Goal: Task Accomplishment & Management: Complete application form

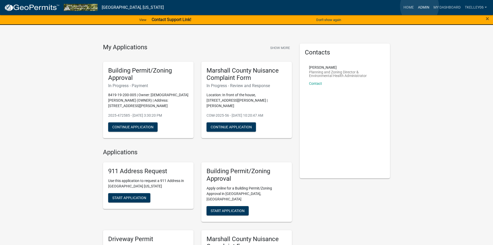
click at [419, 6] on link "Admin" at bounding box center [424, 8] width 16 height 10
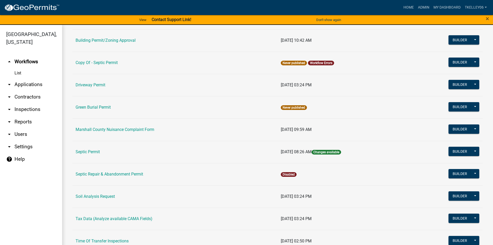
scroll to position [78, 0]
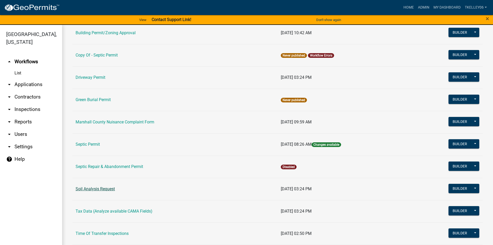
click at [101, 189] on link "Soil Analysis Request" at bounding box center [95, 188] width 39 height 5
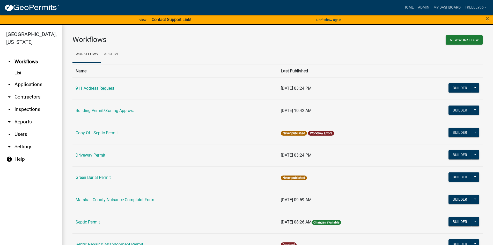
scroll to position [78, 0]
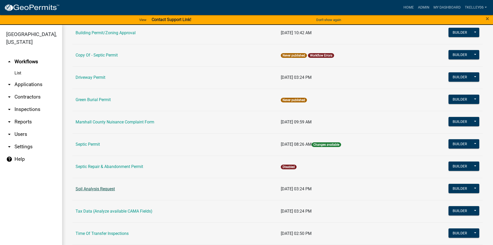
click at [107, 189] on link "Soil Analysis Request" at bounding box center [95, 188] width 39 height 5
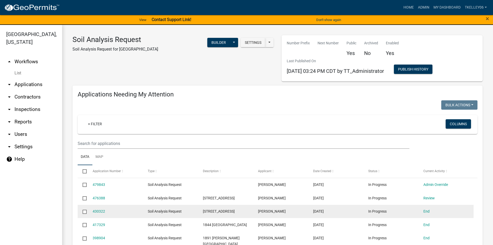
select select "3: 100"
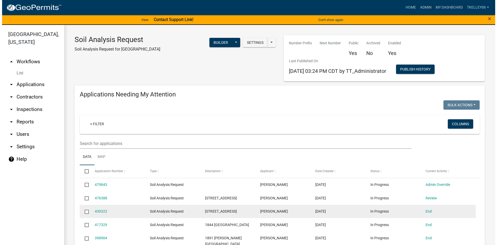
scroll to position [78, 0]
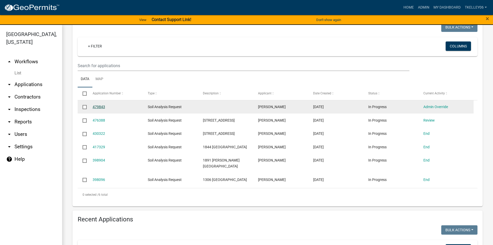
click at [100, 107] on link "479843" at bounding box center [99, 107] width 12 height 4
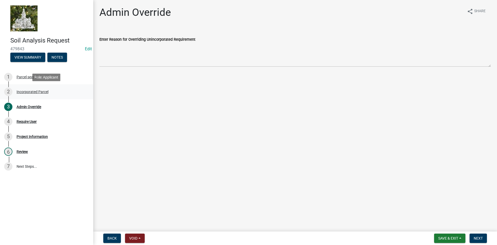
click at [35, 90] on div "Incorporated Parcel" at bounding box center [33, 92] width 32 height 4
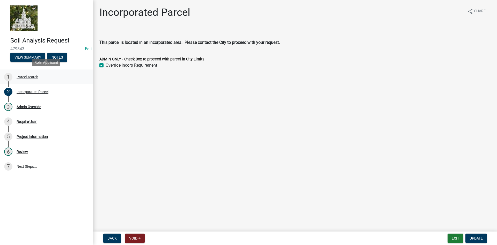
click at [29, 76] on div "Parcel search" at bounding box center [28, 77] width 22 height 4
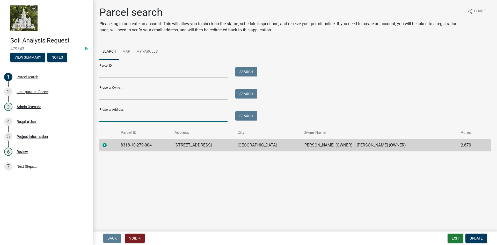
click at [123, 114] on input "Property Address:" at bounding box center [163, 116] width 128 height 11
click at [477, 236] on span "Update" at bounding box center [475, 238] width 13 height 4
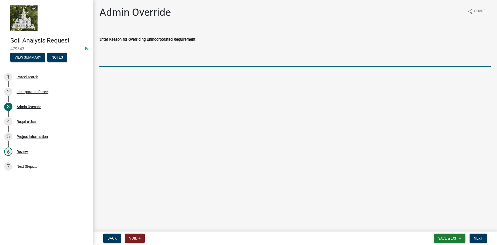
click at [135, 62] on textarea "Enter Reason for Overriding Unincorporated Requirement" at bounding box center [294, 54] width 391 height 24
type textarea "City has okayed the install of a septic system in this area via [PERSON_NAME] […"
click at [477, 238] on span "Next" at bounding box center [477, 238] width 9 height 4
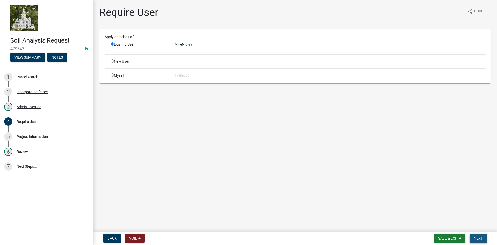
click at [477, 235] on button "Next" at bounding box center [477, 237] width 17 height 9
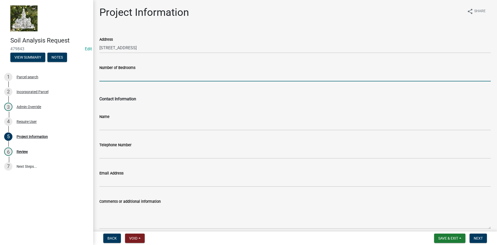
click at [111, 77] on input "Number of Bedrooms" at bounding box center [294, 76] width 391 height 11
type input "3"
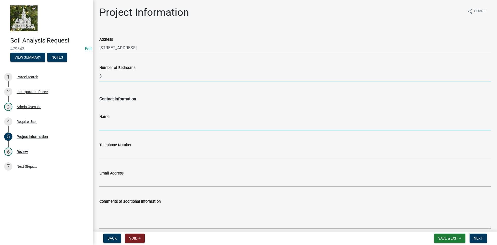
click at [151, 124] on input "Name" at bounding box center [294, 125] width 391 height 11
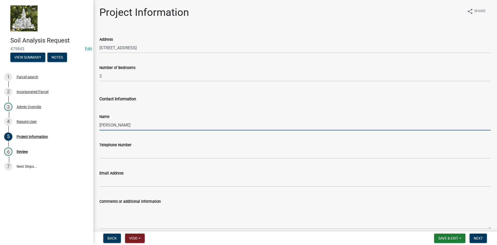
type input "[PERSON_NAME]"
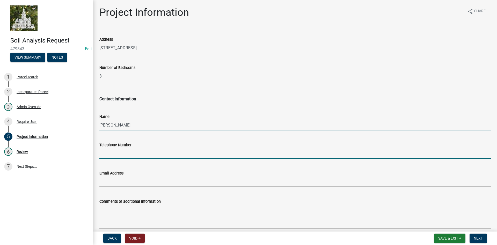
click at [120, 152] on input "Telephone Number" at bounding box center [294, 153] width 391 height 11
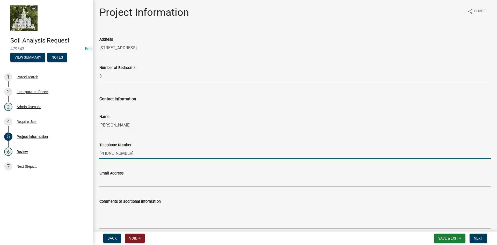
type input "[PHONE_NUMBER]"
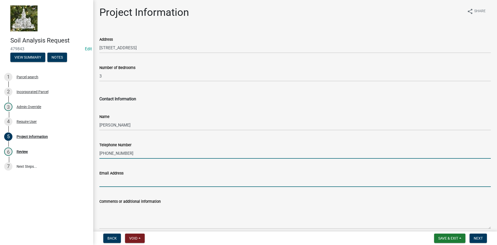
click at [118, 182] on input "Email Address" at bounding box center [294, 181] width 391 height 11
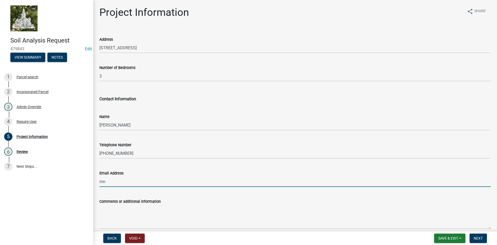
type input "[EMAIL_ADDRESS][DOMAIN_NAME]"
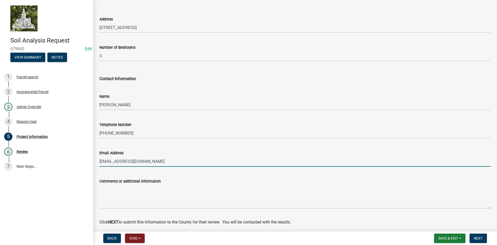
scroll to position [40, 0]
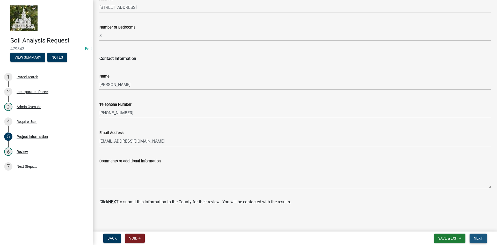
click at [474, 236] on span "Next" at bounding box center [477, 238] width 9 height 4
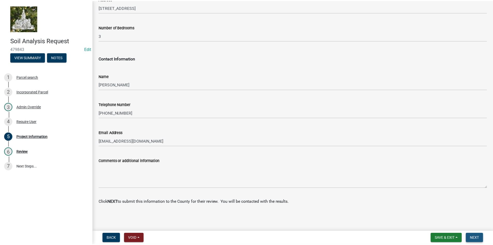
scroll to position [0, 0]
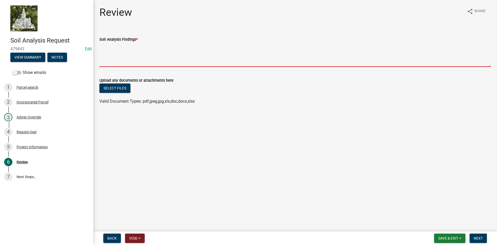
click at [115, 57] on textarea "Soil Analysis Findings *" at bounding box center [294, 54] width 391 height 24
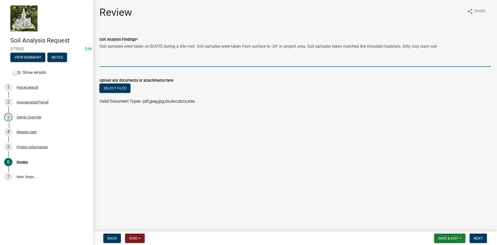
drag, startPoint x: 451, startPoint y: 43, endPoint x: 461, endPoint y: 58, distance: 18.2
click at [451, 43] on textarea "Soil samples were taken on [DATE] during a site visit. Soil samples were taken …" at bounding box center [294, 54] width 391 height 24
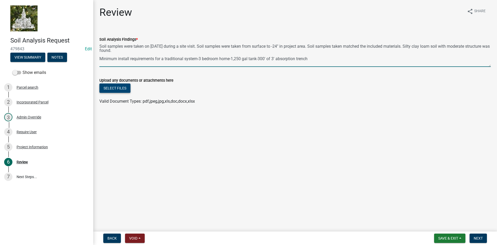
type textarea "Soil samples were taken on [DATE] during a site visit. Soil samples were taken …"
click at [124, 86] on button "Select files" at bounding box center [114, 87] width 31 height 9
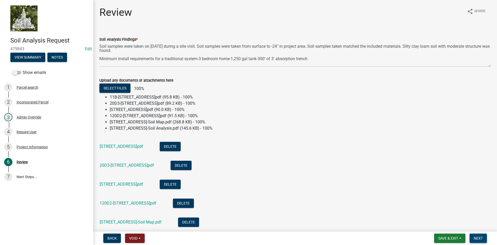
click at [477, 238] on span "Next" at bounding box center [477, 238] width 9 height 4
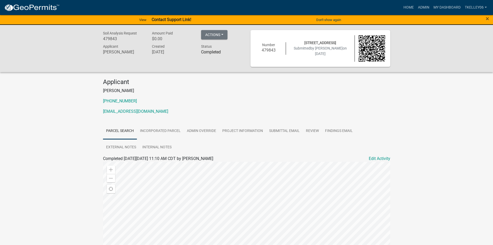
click at [35, 9] on img at bounding box center [31, 8] width 55 height 8
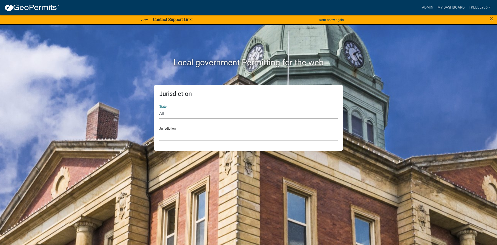
click at [208, 113] on select "All [US_STATE] [US_STATE] [US_STATE] [US_STATE] [US_STATE] [US_STATE] [US_STATE…" at bounding box center [248, 113] width 179 height 11
select select "[US_STATE]"
click at [159, 108] on select "All [US_STATE] [US_STATE] [US_STATE] [US_STATE] [US_STATE] [US_STATE] [US_STATE…" at bounding box center [248, 113] width 179 height 11
click at [171, 130] on select "[GEOGRAPHIC_DATA], [US_STATE] [GEOGRAPHIC_DATA], [US_STATE] [GEOGRAPHIC_DATA], …" at bounding box center [248, 135] width 179 height 11
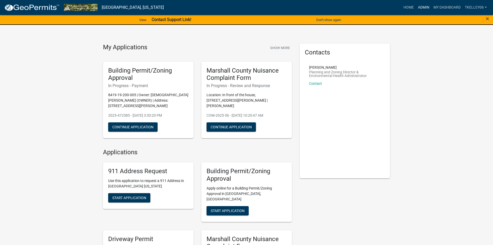
click at [421, 8] on link "Admin" at bounding box center [424, 8] width 16 height 10
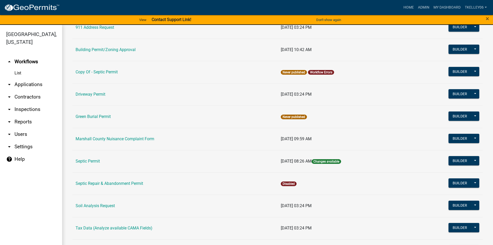
scroll to position [78, 0]
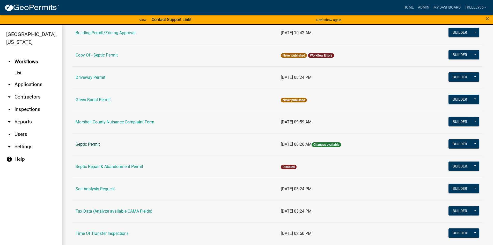
click at [92, 145] on link "Septic Permit" at bounding box center [88, 144] width 24 height 5
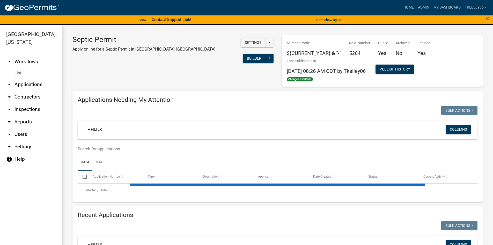
select select "3: 100"
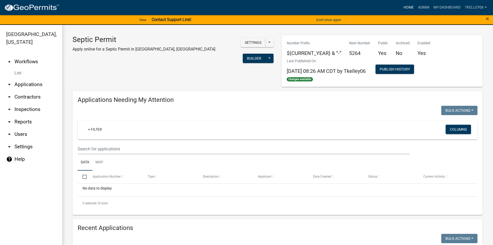
click at [409, 8] on link "Home" at bounding box center [408, 8] width 14 height 10
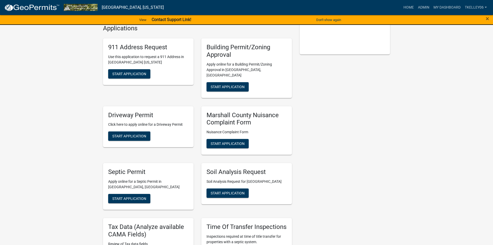
scroll to position [155, 0]
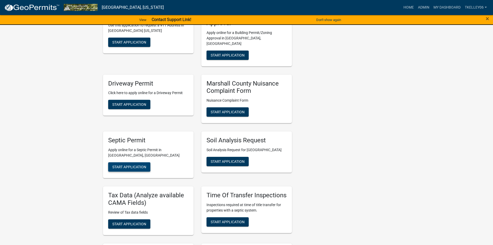
click at [137, 165] on span "Start Application" at bounding box center [129, 167] width 34 height 4
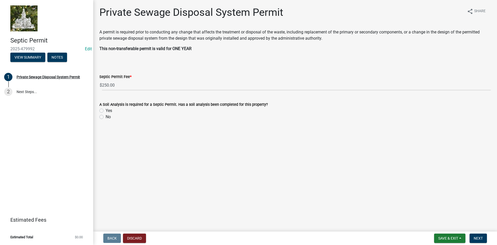
click at [106, 110] on label "Yes" at bounding box center [109, 110] width 6 height 6
click at [106, 110] on input "Yes" at bounding box center [107, 108] width 3 height 3
radio input "true"
click at [480, 238] on span "Next" at bounding box center [477, 238] width 9 height 4
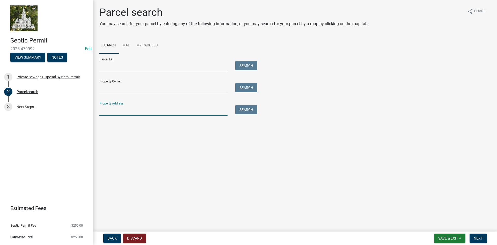
click at [116, 110] on input "Property Address:" at bounding box center [163, 110] width 128 height 11
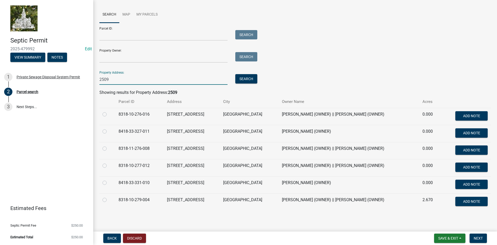
scroll to position [32, 0]
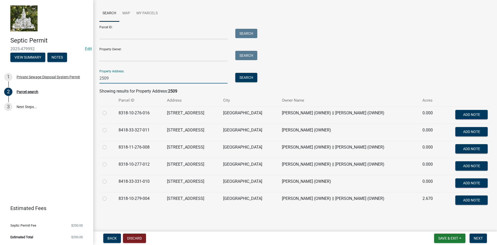
type input "2509"
click at [109, 195] on label at bounding box center [109, 195] width 0 height 0
click at [109, 197] on input "radio" at bounding box center [110, 196] width 3 height 3
radio input "true"
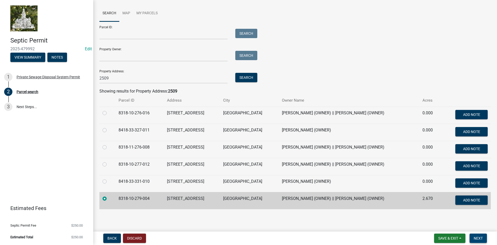
click at [480, 239] on span "Next" at bounding box center [477, 238] width 9 height 4
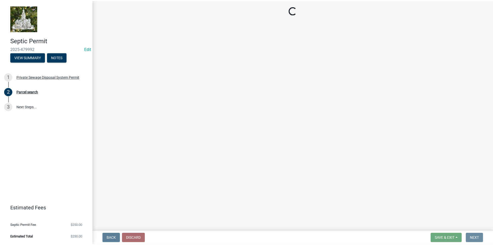
scroll to position [0, 0]
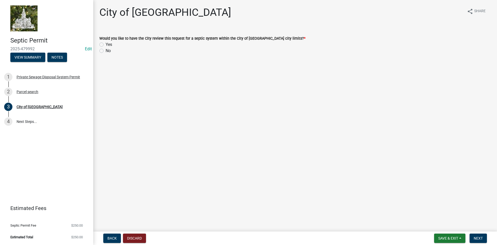
click at [100, 42] on div "Yes" at bounding box center [294, 44] width 391 height 6
click at [106, 50] on label "No" at bounding box center [108, 51] width 5 height 6
click at [106, 50] on input "No" at bounding box center [107, 49] width 3 height 3
radio input "true"
click at [478, 238] on span "Next" at bounding box center [477, 238] width 9 height 4
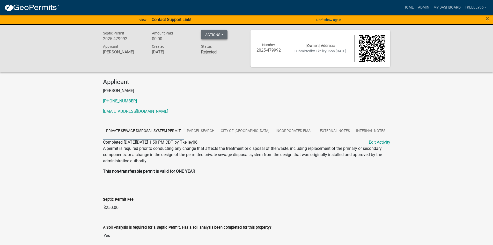
click at [215, 32] on button "Actions" at bounding box center [214, 34] width 26 height 9
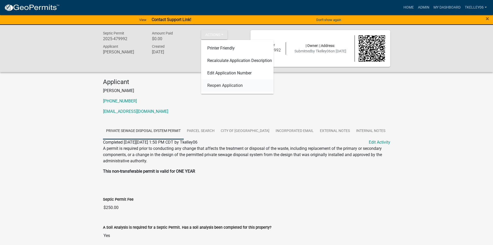
click at [219, 83] on link "Reopen Application" at bounding box center [237, 85] width 72 height 12
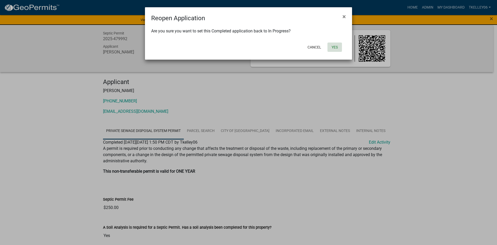
click at [332, 47] on button "Yes" at bounding box center [334, 46] width 14 height 9
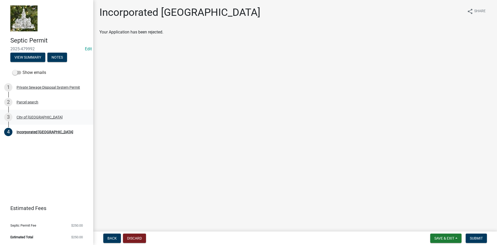
click at [23, 115] on div "City of [GEOGRAPHIC_DATA]" at bounding box center [40, 117] width 46 height 4
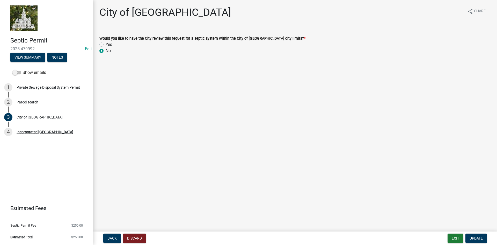
click at [104, 43] on div "Yes" at bounding box center [294, 44] width 391 height 6
click at [106, 44] on label "Yes" at bounding box center [109, 44] width 6 height 6
click at [106, 44] on input "Yes" at bounding box center [107, 42] width 3 height 3
radio input "true"
click at [475, 236] on span "Update" at bounding box center [475, 238] width 13 height 4
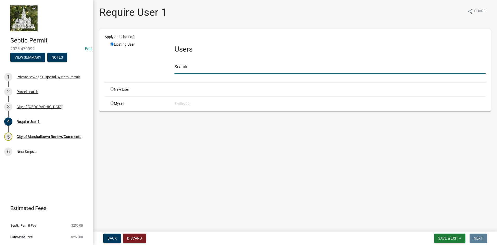
click at [181, 72] on input "text" at bounding box center [329, 68] width 311 height 11
type input "m"
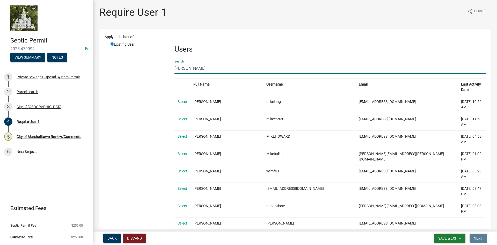
type input "[PERSON_NAME]"
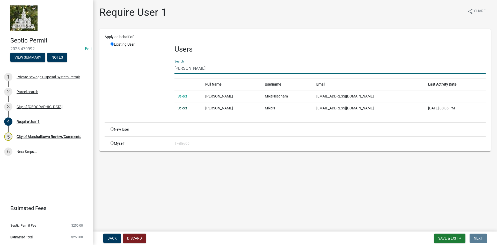
click at [182, 107] on link "Select" at bounding box center [182, 108] width 10 height 4
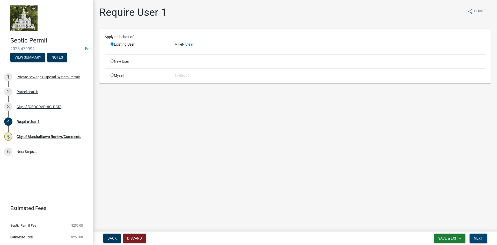
click at [476, 237] on span "Next" at bounding box center [477, 238] width 9 height 4
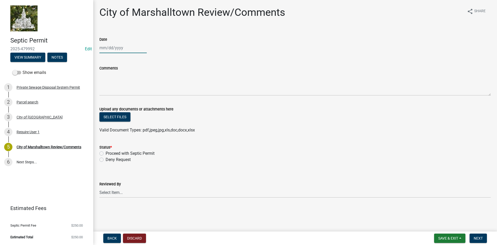
click at [107, 50] on div at bounding box center [122, 47] width 47 height 11
select select "9"
select select "2025"
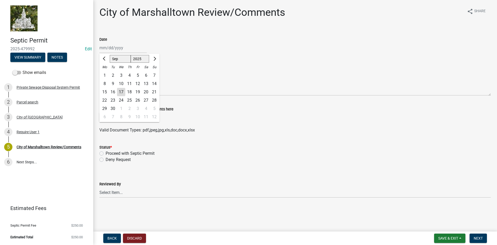
click at [114, 90] on div "16" at bounding box center [113, 92] width 8 height 8
type input "[DATE]"
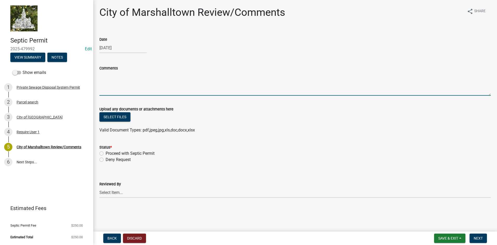
click at [112, 88] on textarea "Comments" at bounding box center [294, 83] width 391 height 24
type textarea "h"
type textarea "v"
type textarea "e"
click at [116, 78] on textarea "Email" at bounding box center [294, 83] width 391 height 24
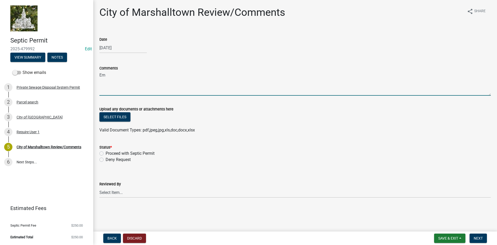
type textarea "E"
type textarea "[PERSON_NAME] confirmed there is no sanitary sewer within 100 ft of the propert…"
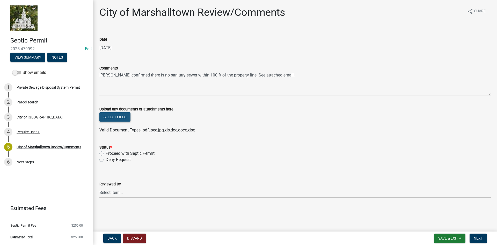
click at [112, 115] on button "Select files" at bounding box center [114, 116] width 31 height 9
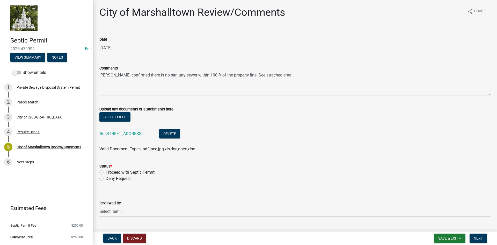
click at [106, 172] on label "Proceed with Septic Permit" at bounding box center [130, 172] width 49 height 6
click at [106, 172] on input "Proceed with Septic Permit" at bounding box center [107, 170] width 3 height 3
radio input "true"
click at [115, 209] on select "Select Item... [PERSON_NAME] [PERSON_NAME] [PERSON_NAME]" at bounding box center [294, 211] width 391 height 11
click at [99, 206] on select "Select Item... [PERSON_NAME] [PERSON_NAME] [PERSON_NAME]" at bounding box center [294, 211] width 391 height 11
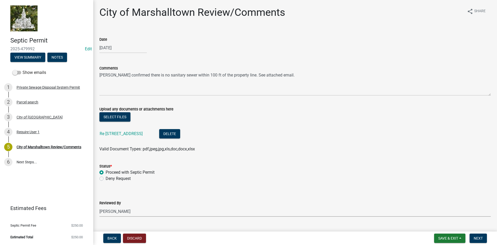
select select "3f15942e-84e7-47b1-af6a-b98b36f0538e"
click at [227, 148] on div "Valid Document Types: pdf,jpeg,jpg,xls,doc,docx,xlsx" at bounding box center [294, 149] width 399 height 6
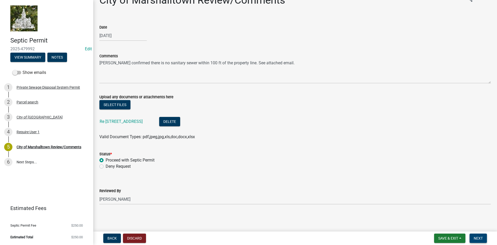
click at [476, 238] on span "Next" at bounding box center [477, 238] width 9 height 4
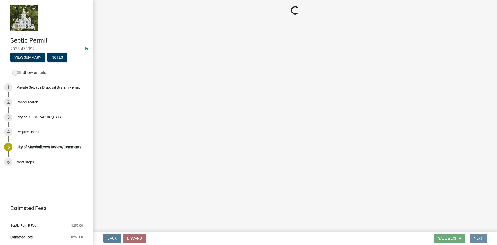
scroll to position [0, 0]
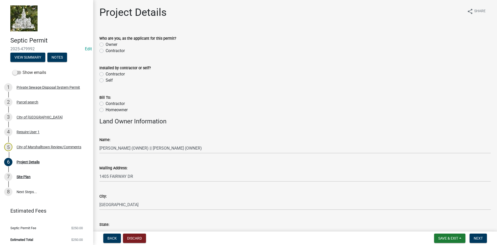
click at [106, 51] on label "Contractor" at bounding box center [115, 51] width 19 height 6
click at [106, 51] on input "Contractor" at bounding box center [107, 49] width 3 height 3
radio input "true"
click at [106, 72] on label "Contractor" at bounding box center [115, 74] width 19 height 6
click at [106, 72] on input "Contractor" at bounding box center [107, 72] width 3 height 3
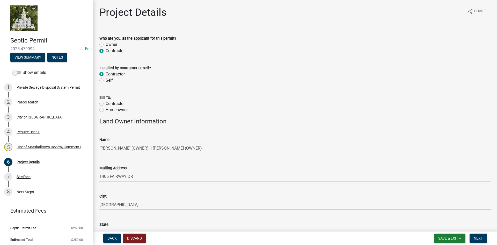
radio input "true"
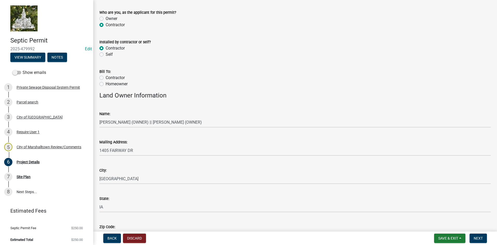
scroll to position [52, 0]
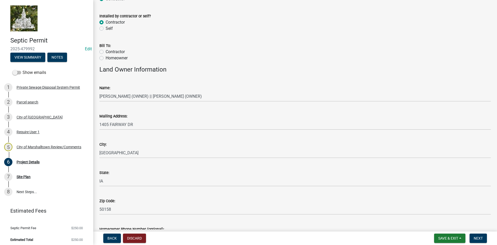
click at [106, 53] on label "Contractor" at bounding box center [115, 52] width 19 height 6
click at [106, 52] on input "Contractor" at bounding box center [107, 50] width 3 height 3
radio input "true"
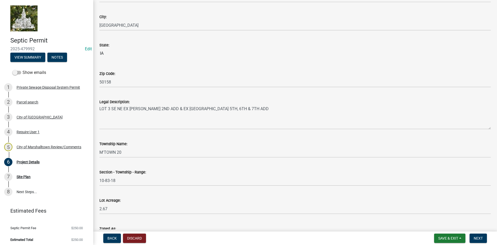
scroll to position [425, 0]
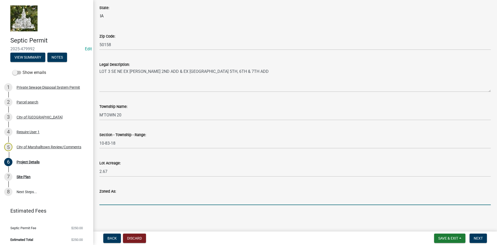
click at [125, 199] on input "Zoned As:" at bounding box center [294, 199] width 391 height 11
type input "Residential"
click at [478, 237] on span "Next" at bounding box center [477, 238] width 9 height 4
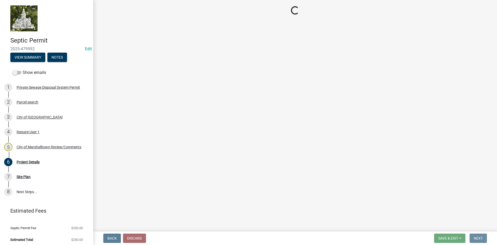
scroll to position [0, 0]
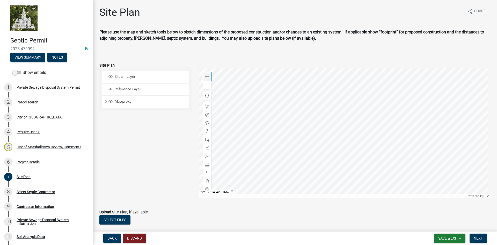
click at [207, 73] on div "Zoom in" at bounding box center [207, 76] width 8 height 8
click at [205, 85] on span at bounding box center [207, 85] width 4 height 4
click at [206, 147] on span at bounding box center [207, 148] width 4 height 4
click at [345, 127] on div at bounding box center [345, 132] width 292 height 129
click at [346, 131] on div at bounding box center [345, 132] width 292 height 129
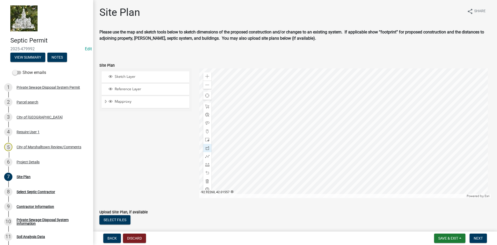
click at [348, 131] on div at bounding box center [345, 132] width 292 height 129
click at [348, 126] on div at bounding box center [345, 132] width 292 height 129
click at [345, 127] on div at bounding box center [345, 132] width 292 height 129
click at [206, 157] on span at bounding box center [207, 156] width 4 height 4
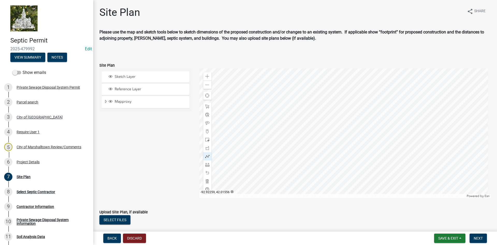
click at [348, 131] on div at bounding box center [345, 132] width 292 height 129
click at [348, 133] on div at bounding box center [345, 132] width 292 height 129
click at [209, 75] on div "Zoom in" at bounding box center [207, 76] width 8 height 8
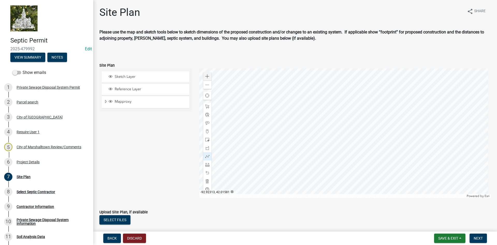
click at [350, 136] on div at bounding box center [345, 132] width 292 height 129
click at [205, 180] on span at bounding box center [207, 181] width 4 height 4
click at [361, 117] on div at bounding box center [345, 132] width 292 height 129
click at [371, 127] on div at bounding box center [345, 132] width 292 height 129
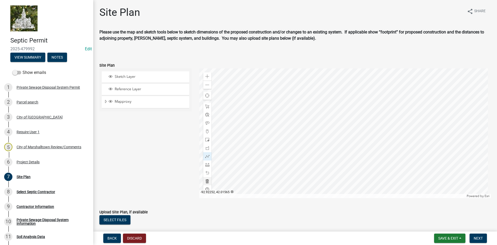
click at [359, 121] on div at bounding box center [345, 132] width 292 height 129
click at [360, 137] on div at bounding box center [345, 132] width 292 height 129
click at [206, 180] on span at bounding box center [207, 181] width 4 height 4
click at [363, 125] on div at bounding box center [345, 132] width 292 height 129
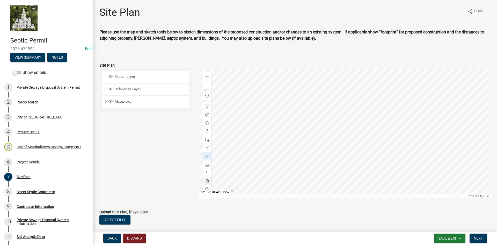
click at [375, 134] on div at bounding box center [345, 132] width 292 height 129
click at [361, 128] on div at bounding box center [345, 132] width 292 height 129
click at [373, 137] on div at bounding box center [345, 132] width 292 height 129
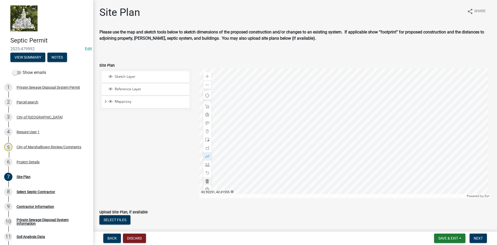
click at [359, 130] on div at bounding box center [345, 132] width 292 height 129
click at [372, 140] on div at bounding box center [345, 132] width 292 height 129
click at [206, 146] on span at bounding box center [207, 148] width 4 height 4
click at [360, 120] on div at bounding box center [345, 132] width 292 height 129
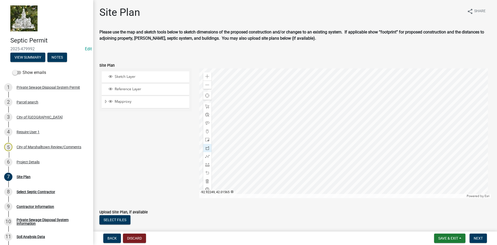
click at [361, 121] on div at bounding box center [345, 132] width 292 height 129
click at [359, 123] on div at bounding box center [345, 132] width 292 height 129
click at [357, 121] on div at bounding box center [345, 132] width 292 height 129
click at [358, 119] on div at bounding box center [345, 132] width 292 height 129
click at [360, 120] on div at bounding box center [345, 132] width 292 height 129
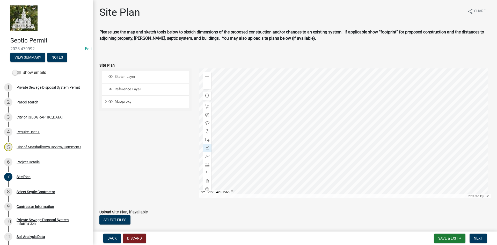
click at [360, 120] on div at bounding box center [345, 132] width 292 height 129
click at [363, 125] on div at bounding box center [345, 132] width 292 height 129
click at [359, 122] on div at bounding box center [345, 132] width 292 height 129
click at [363, 124] on div at bounding box center [345, 132] width 292 height 129
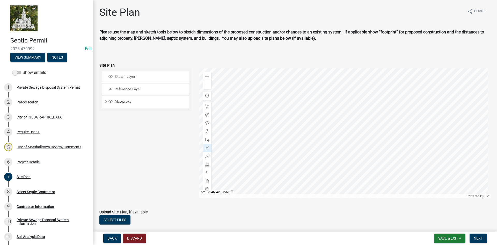
click at [363, 124] on div at bounding box center [345, 132] width 292 height 129
click at [358, 122] on div at bounding box center [345, 132] width 292 height 129
click at [358, 124] on div at bounding box center [345, 132] width 292 height 129
click at [361, 128] on div at bounding box center [345, 132] width 292 height 129
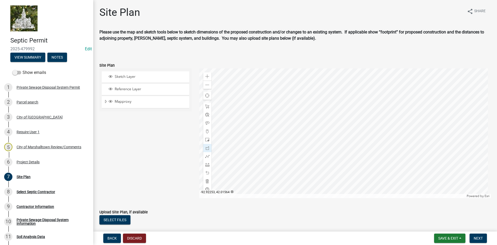
click at [358, 122] on div at bounding box center [345, 132] width 292 height 129
click at [356, 126] on div at bounding box center [345, 132] width 292 height 129
click at [359, 131] on div at bounding box center [345, 132] width 292 height 129
click at [207, 155] on span at bounding box center [207, 156] width 4 height 4
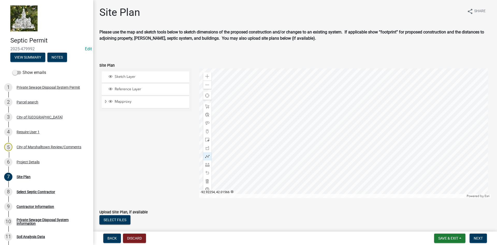
click at [357, 120] on div at bounding box center [345, 132] width 292 height 129
click at [353, 116] on div at bounding box center [345, 132] width 292 height 129
click at [205, 138] on span at bounding box center [207, 139] width 4 height 4
click at [352, 116] on div at bounding box center [345, 132] width 292 height 129
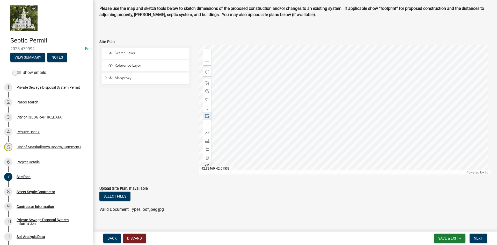
scroll to position [32, 0]
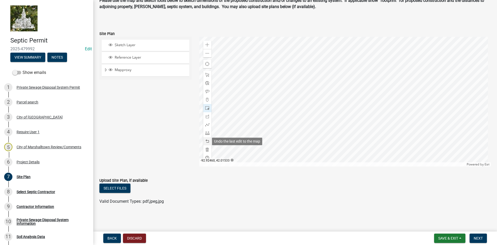
click at [206, 141] on span at bounding box center [207, 141] width 4 height 4
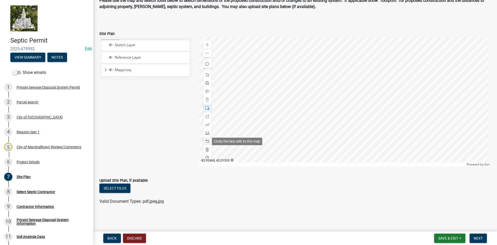
click at [206, 141] on span at bounding box center [207, 141] width 4 height 4
click at [206, 108] on span at bounding box center [207, 108] width 4 height 4
click at [360, 93] on div at bounding box center [345, 101] width 292 height 129
click at [206, 125] on span at bounding box center [207, 124] width 4 height 4
click at [361, 93] on div at bounding box center [345, 101] width 292 height 129
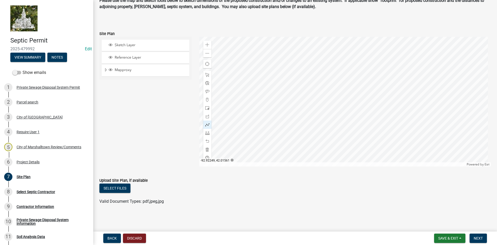
click at [361, 97] on div at bounding box center [345, 101] width 292 height 129
click at [360, 92] on div at bounding box center [345, 101] width 292 height 129
click at [361, 97] on div at bounding box center [345, 101] width 292 height 129
click at [360, 92] on div at bounding box center [345, 101] width 292 height 129
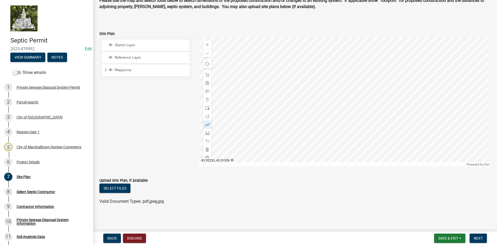
click at [358, 95] on div at bounding box center [345, 101] width 292 height 129
click at [359, 99] on div at bounding box center [345, 101] width 292 height 129
click at [207, 107] on span at bounding box center [207, 108] width 4 height 4
click at [361, 75] on div at bounding box center [345, 101] width 292 height 129
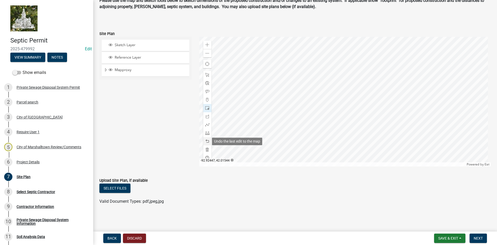
click at [207, 139] on div at bounding box center [207, 141] width 8 height 8
click at [355, 91] on div at bounding box center [345, 101] width 292 height 129
click at [206, 125] on span at bounding box center [207, 124] width 4 height 4
click at [355, 87] on div at bounding box center [345, 101] width 292 height 129
click at [360, 90] on div at bounding box center [345, 101] width 292 height 129
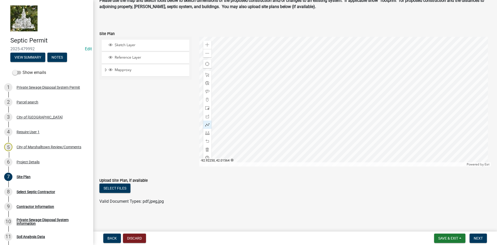
click at [360, 90] on div at bounding box center [345, 101] width 292 height 129
click at [477, 236] on span "Next" at bounding box center [477, 238] width 9 height 4
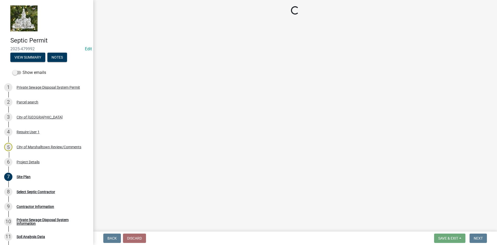
scroll to position [0, 0]
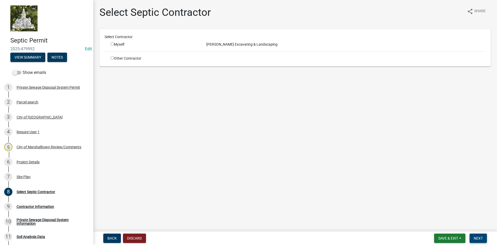
click at [478, 236] on span "Next" at bounding box center [477, 238] width 9 height 4
click at [112, 43] on input "radio" at bounding box center [111, 43] width 3 height 3
radio input "true"
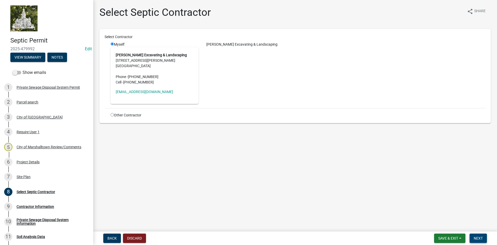
click at [476, 238] on span "Next" at bounding box center [477, 238] width 9 height 4
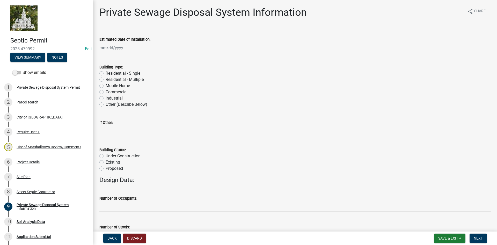
click at [104, 45] on div at bounding box center [122, 47] width 47 height 11
select select "9"
select select "2025"
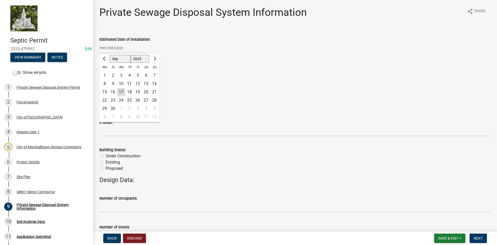
click at [113, 99] on div "23" at bounding box center [113, 100] width 8 height 8
type input "[DATE]"
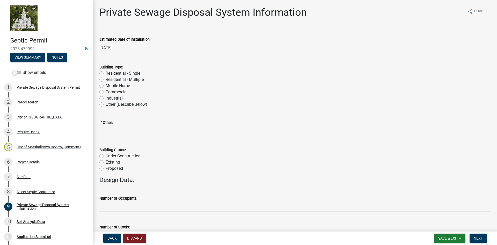
click at [106, 73] on label "Residential - Single" at bounding box center [123, 73] width 35 height 6
click at [106, 73] on input "Residential - Single" at bounding box center [107, 71] width 3 height 3
radio input "true"
click at [106, 168] on label "Proposed" at bounding box center [114, 168] width 17 height 6
click at [106, 168] on input "Proposed" at bounding box center [107, 166] width 3 height 3
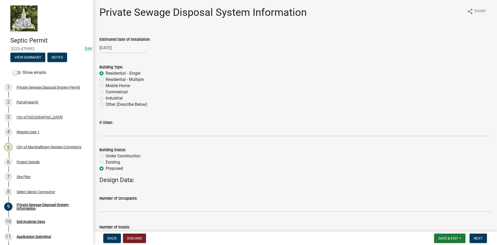
radio input "true"
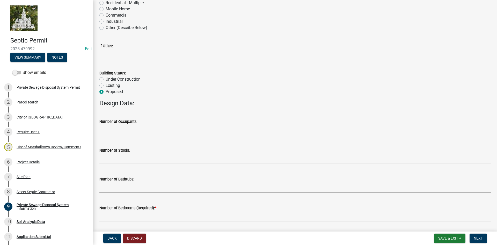
scroll to position [78, 0]
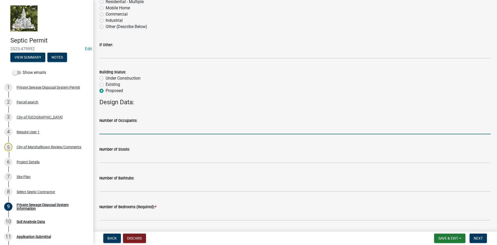
click at [125, 132] on input "text" at bounding box center [294, 128] width 391 height 11
type input "2"
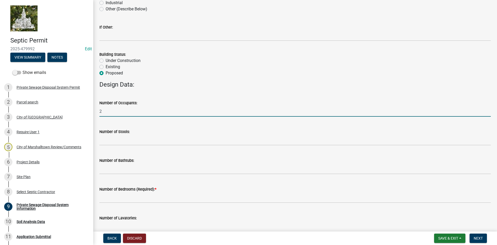
scroll to position [129, 0]
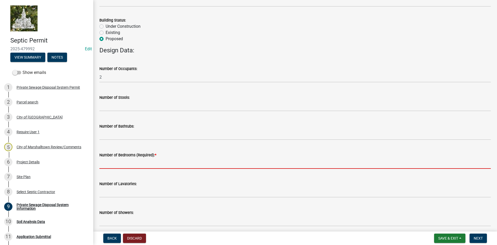
click at [116, 164] on input "text" at bounding box center [294, 163] width 391 height 11
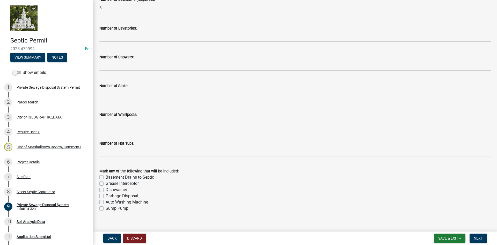
scroll to position [292, 0]
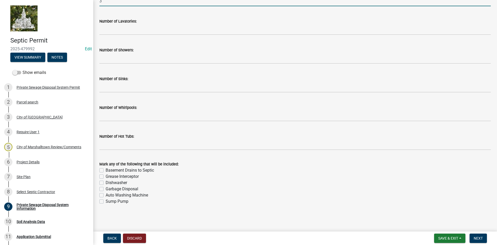
type input "3"
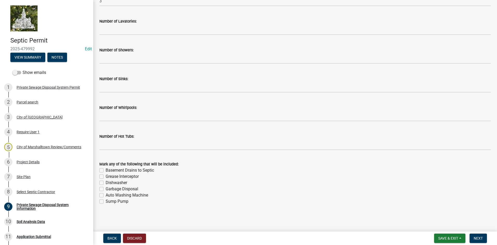
click at [106, 183] on label "Dishwasher" at bounding box center [116, 182] width 21 height 6
click at [106, 183] on input "Dishwasher" at bounding box center [107, 180] width 3 height 3
checkbox input "true"
checkbox input "false"
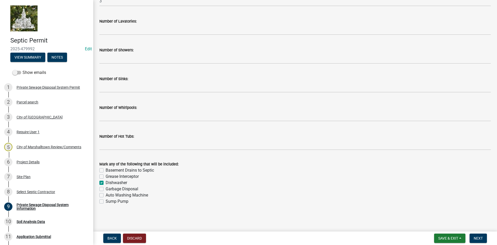
checkbox input "true"
checkbox input "false"
click at [106, 190] on label "Garbage Disposal" at bounding box center [122, 189] width 33 height 6
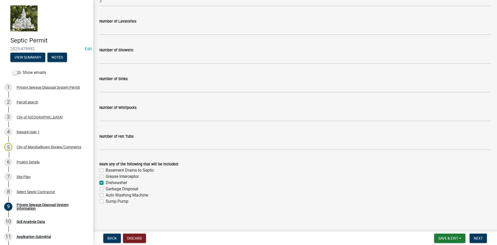
click at [106, 189] on input "Garbage Disposal" at bounding box center [107, 187] width 3 height 3
checkbox input "true"
checkbox input "false"
checkbox input "true"
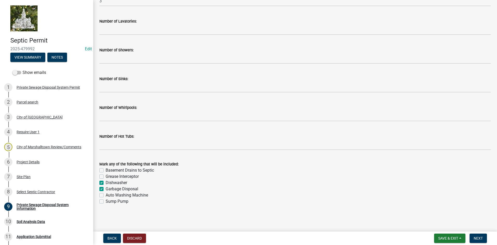
checkbox input "true"
checkbox input "false"
click at [106, 195] on label "Auto Washing Machine" at bounding box center [127, 195] width 42 height 6
click at [106, 195] on input "Auto Washing Machine" at bounding box center [107, 193] width 3 height 3
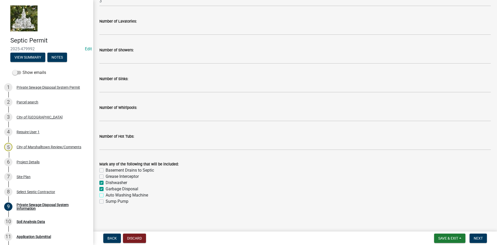
checkbox input "true"
checkbox input "false"
checkbox input "true"
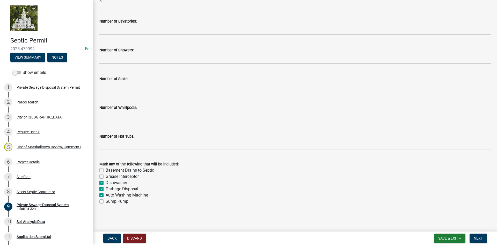
checkbox input "true"
checkbox input "false"
click at [478, 239] on span "Next" at bounding box center [477, 238] width 9 height 4
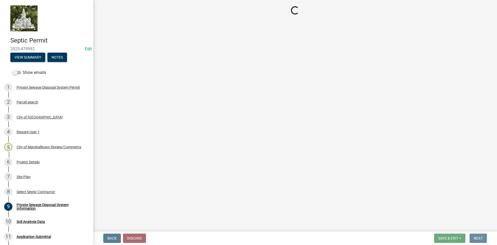
scroll to position [0, 0]
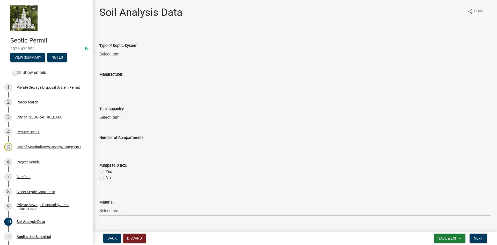
click at [103, 48] on div "Type of Septic System:" at bounding box center [294, 45] width 391 height 6
click at [106, 54] on select "Select Item... Traditional Alternative Custom" at bounding box center [294, 54] width 391 height 11
click at [99, 49] on select "Select Item... Traditional Alternative Custom" at bounding box center [294, 54] width 391 height 11
select select "6d678d72-23c3-45e2-af54-ed4b188d7378"
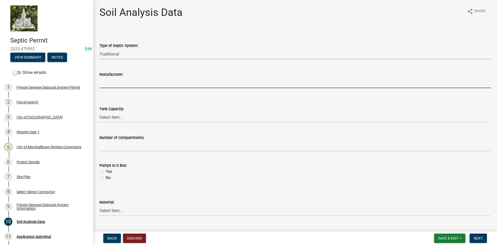
click at [114, 84] on input "Manufacturer:" at bounding box center [294, 82] width 391 height 11
type input "[US_STATE] Step and Tank"
click at [116, 116] on select "Select Item... 500 1000 1250 1500 1750 2000" at bounding box center [294, 117] width 391 height 11
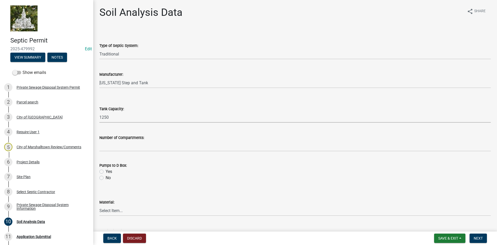
click at [99, 112] on select "Select Item... 500 1000 1250 1500 1750 2000" at bounding box center [294, 117] width 391 height 11
select select "9b046bec-0e7f-4271-9a53-56a7345c421d"
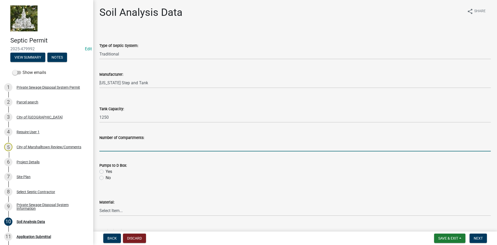
click at [110, 147] on input "text" at bounding box center [294, 145] width 391 height 11
type input "2"
click at [106, 178] on label "No" at bounding box center [108, 177] width 5 height 6
click at [106, 178] on input "No" at bounding box center [107, 175] width 3 height 3
radio input "true"
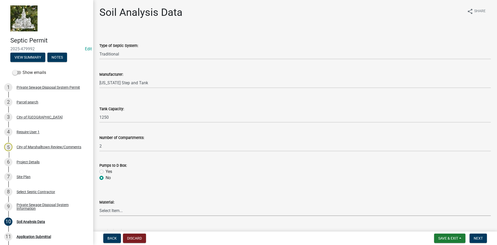
click at [110, 211] on select "Select Item... Concrete Plastic Fiberglass" at bounding box center [294, 210] width 391 height 11
click at [99, 205] on select "Select Item... Concrete Plastic Fiberglass" at bounding box center [294, 210] width 391 height 11
select select "b56fbb1c-71e3-4093-a4f3-20b351ae0f90"
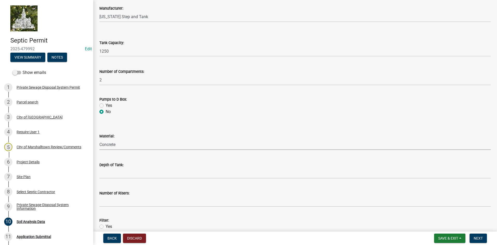
scroll to position [78, 0]
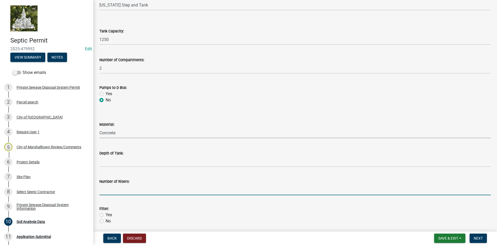
click at [112, 191] on input "Number of Risers:" at bounding box center [294, 189] width 391 height 11
type input "2"
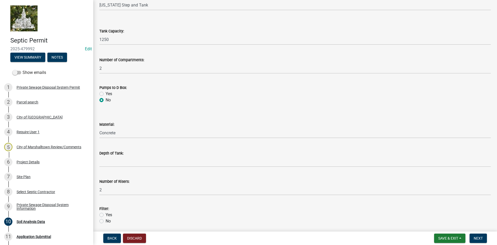
click at [121, 201] on form "Filter: Yes No" at bounding box center [294, 211] width 391 height 25
click at [106, 214] on label "Yes" at bounding box center [109, 214] width 6 height 6
click at [106, 214] on input "Yes" at bounding box center [107, 212] width 3 height 3
radio input "true"
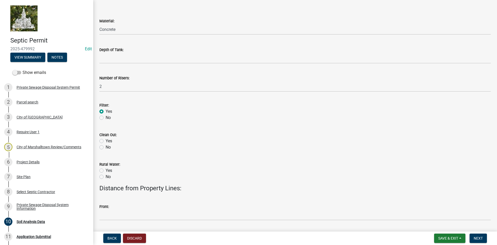
scroll to position [181, 0]
click at [106, 138] on label "Yes" at bounding box center [109, 140] width 6 height 6
click at [106, 138] on input "Yes" at bounding box center [107, 138] width 3 height 3
radio input "true"
click at [106, 176] on label "No" at bounding box center [108, 176] width 5 height 6
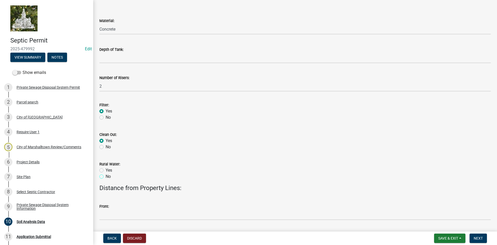
click at [106, 176] on input "No" at bounding box center [107, 174] width 3 height 3
radio input "true"
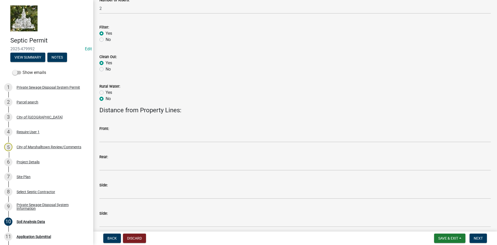
scroll to position [285, 0]
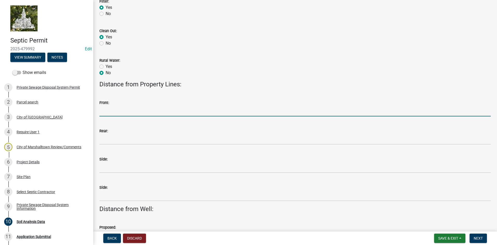
click at [108, 113] on input "Front:" at bounding box center [294, 111] width 391 height 11
type input "10'"
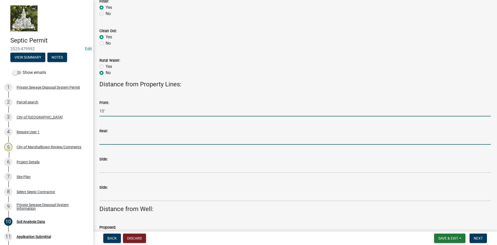
click at [110, 142] on input "Rear:" at bounding box center [294, 139] width 391 height 11
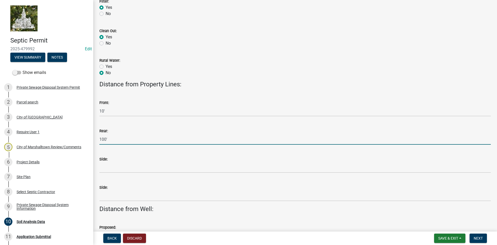
type input "100'"
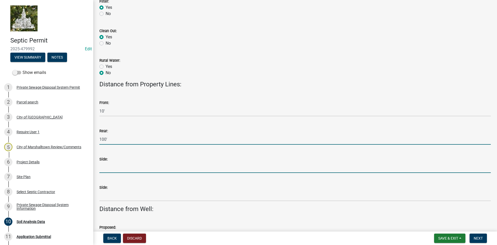
click at [122, 170] on input "Side:" at bounding box center [294, 167] width 391 height 11
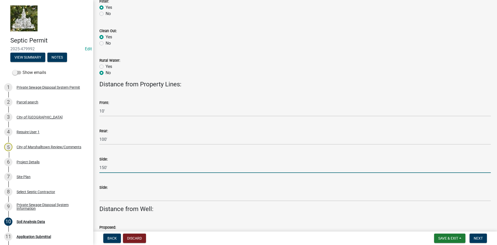
type input "150'"
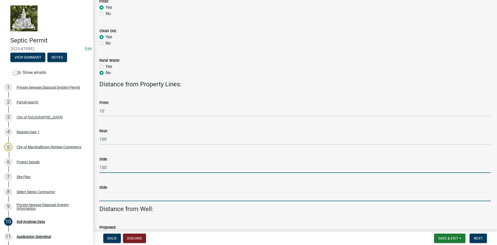
click at [108, 198] on input "Side:" at bounding box center [294, 195] width 391 height 11
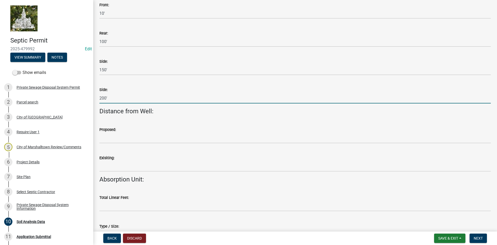
scroll to position [414, 0]
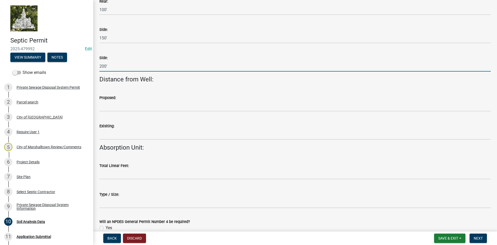
type input "200'"
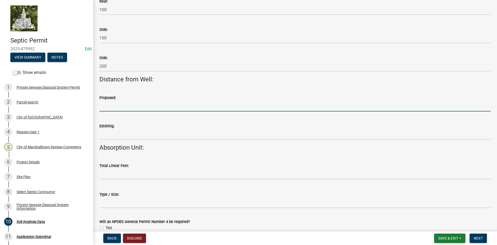
click at [121, 107] on input "Proposed:" at bounding box center [294, 106] width 391 height 11
type input "N/A"
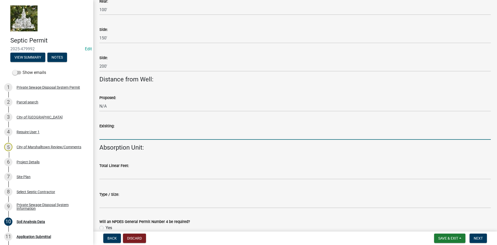
click at [116, 135] on input "Exisiting:" at bounding box center [294, 134] width 391 height 11
type input "N/A"
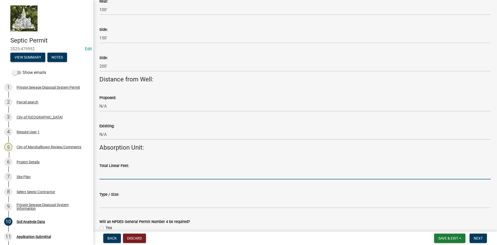
click at [120, 173] on input "text" at bounding box center [294, 173] width 391 height 11
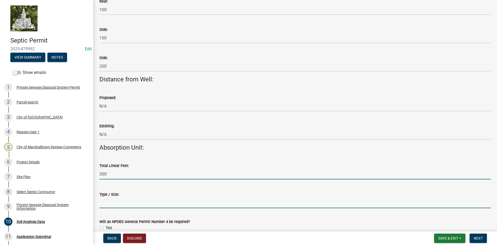
type input "300"
click at [110, 204] on input "Type / Size:" at bounding box center [294, 202] width 391 height 11
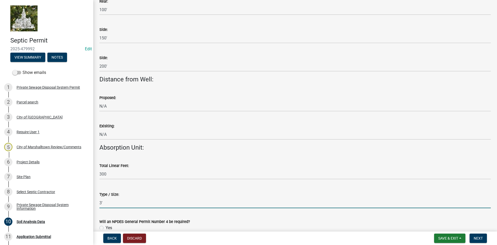
type input "3'"
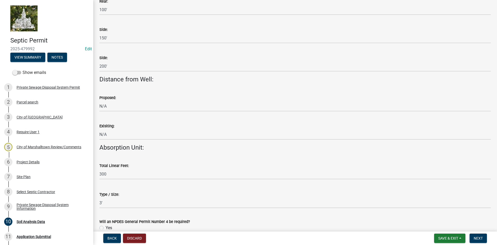
click at [183, 211] on wm-data-entity-input "Type / Size: 3'" at bounding box center [294, 198] width 391 height 28
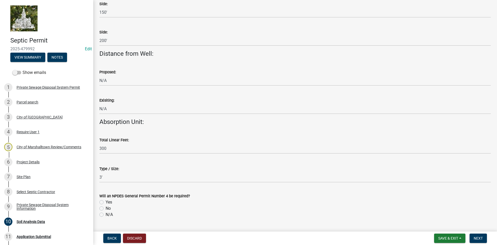
scroll to position [466, 0]
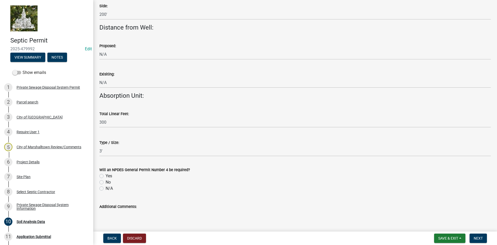
click at [106, 182] on label "No" at bounding box center [108, 182] width 5 height 6
click at [106, 182] on input "No" at bounding box center [107, 180] width 3 height 3
radio input "true"
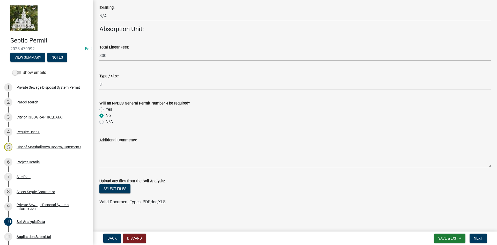
scroll to position [533, 0]
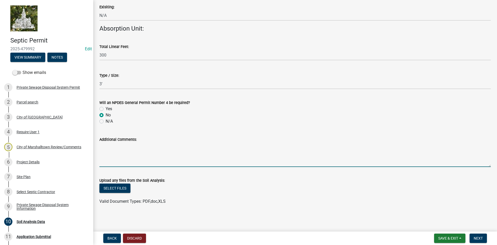
click at [115, 152] on textarea "Additional Comments:" at bounding box center [294, 154] width 391 height 24
type textarea "a"
click at [198, 147] on textarea "Absorption field needs to be 10' from the property line and 10' from any pressu…" at bounding box center [294, 154] width 391 height 24
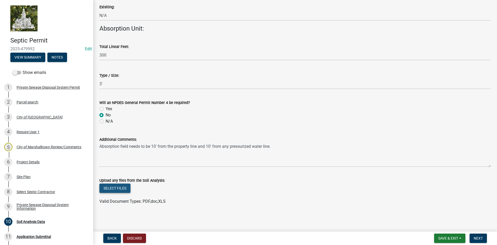
click at [120, 187] on button "Select files" at bounding box center [114, 187] width 31 height 9
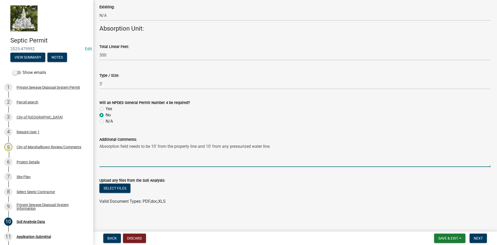
click at [277, 145] on textarea "Absorption field needs to be 10' from the property line and 10' from any pressu…" at bounding box center [294, 154] width 391 height 24
type textarea "Absorption field needs to be 10' from the property line and 10' from any pressu…"
click at [117, 187] on button "Select files" at bounding box center [114, 187] width 31 height 9
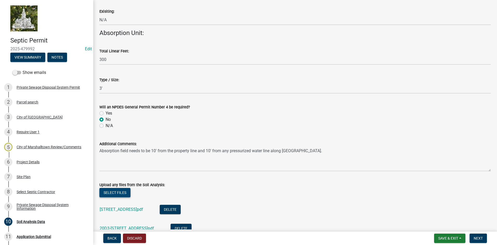
scroll to position [620, 0]
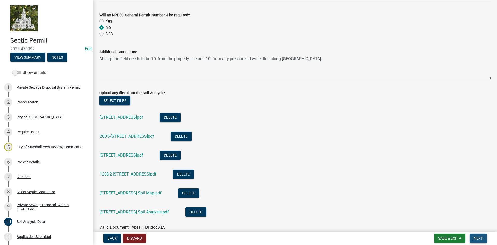
click at [478, 236] on span "Next" at bounding box center [477, 238] width 9 height 4
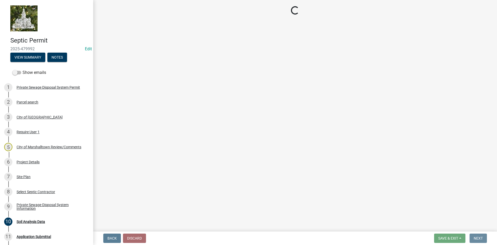
scroll to position [0, 0]
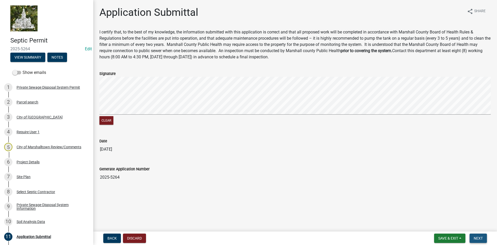
click at [478, 237] on span "Next" at bounding box center [477, 238] width 9 height 4
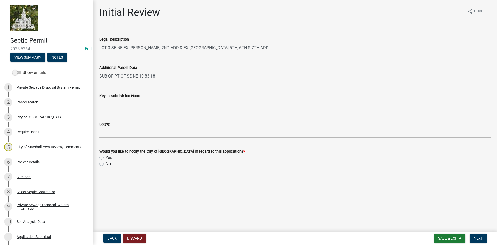
click at [106, 165] on label "No" at bounding box center [108, 163] width 5 height 6
click at [106, 164] on input "No" at bounding box center [107, 161] width 3 height 3
radio input "true"
click at [482, 236] on span "Next" at bounding box center [477, 238] width 9 height 4
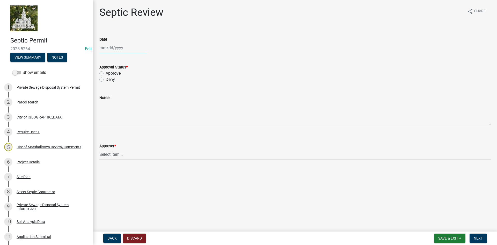
click at [109, 50] on div at bounding box center [122, 47] width 47 height 11
select select "9"
select select "2025"
click at [120, 92] on div "17" at bounding box center [121, 92] width 8 height 8
type input "[DATE]"
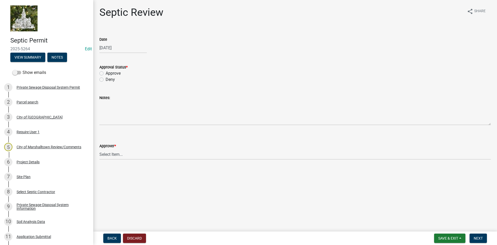
click at [106, 73] on label "Approve" at bounding box center [113, 73] width 15 height 6
click at [106, 73] on input "Approve" at bounding box center [107, 71] width 3 height 3
radio input "true"
click at [117, 154] on select "Select Item... [PERSON_NAME] Taveis [PERSON_NAME] [PERSON_NAME]" at bounding box center [294, 154] width 391 height 11
click at [99, 149] on select "Select Item... [PERSON_NAME] Taveis [PERSON_NAME] [PERSON_NAME]" at bounding box center [294, 154] width 391 height 11
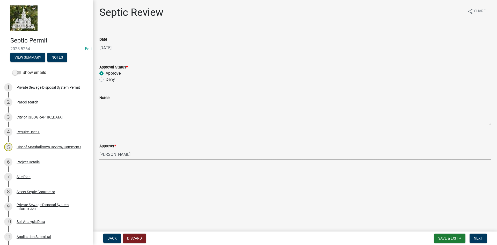
select select "61a96a0a-9003-40ca-83a4-3b4bdf05623d"
click at [479, 237] on span "Next" at bounding box center [477, 238] width 9 height 4
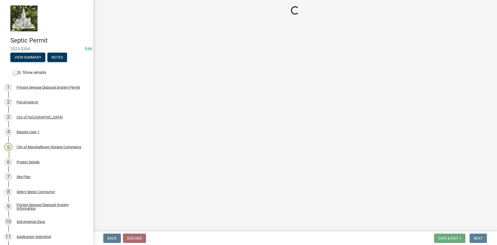
select select "3: 3"
